Goal: Navigation & Orientation: Find specific page/section

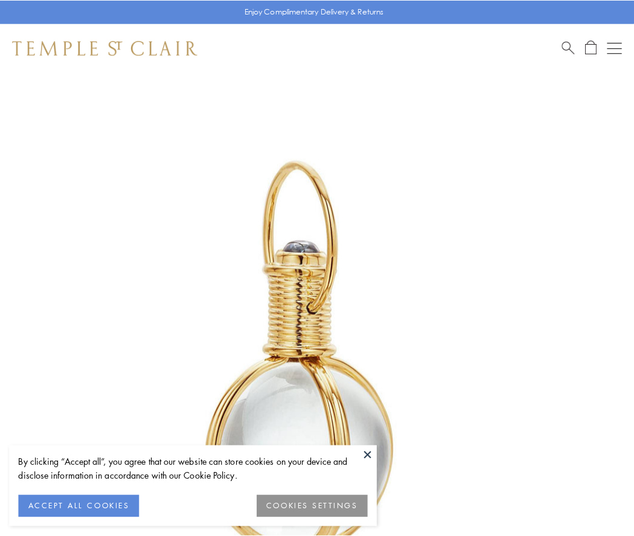
scroll to position [315, 0]
